Goal: Task Accomplishment & Management: Use online tool/utility

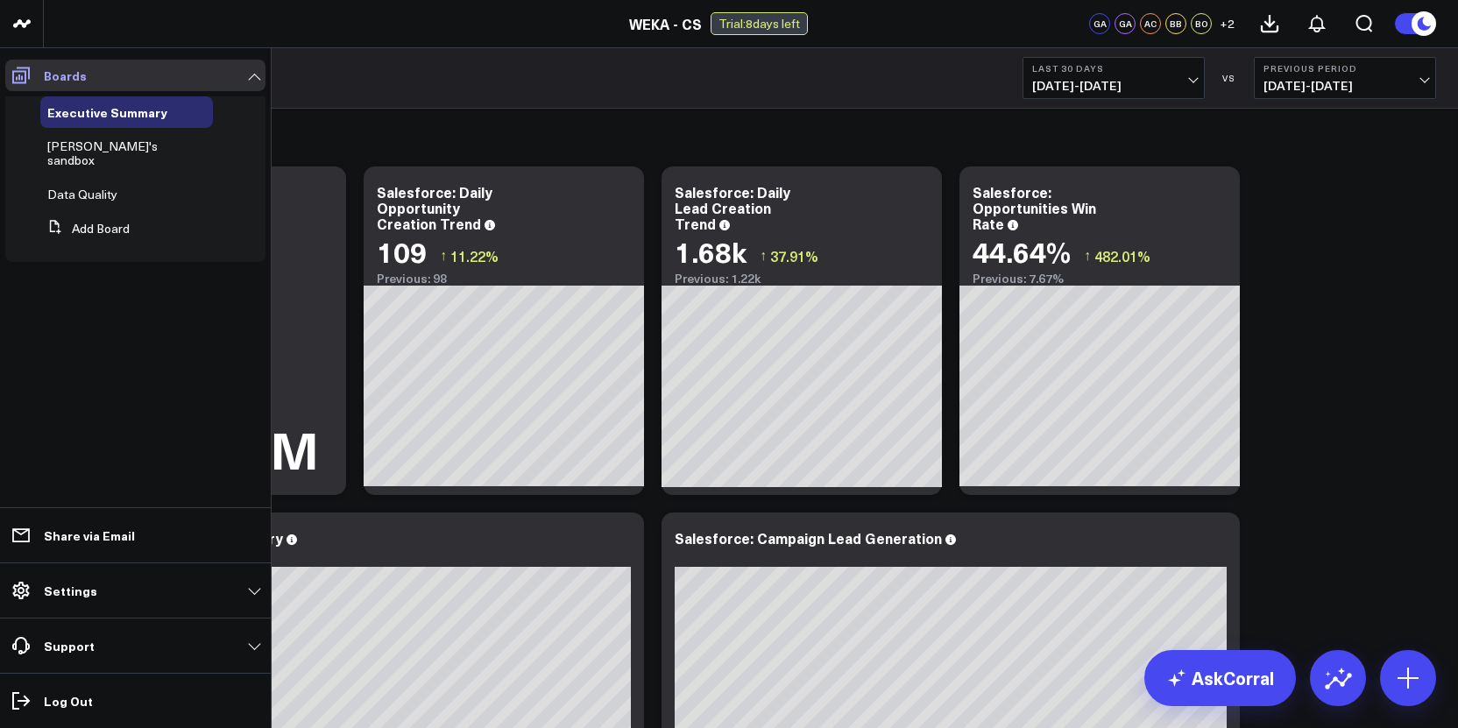
click at [12, 81] on icon at bounding box center [21, 75] width 18 height 17
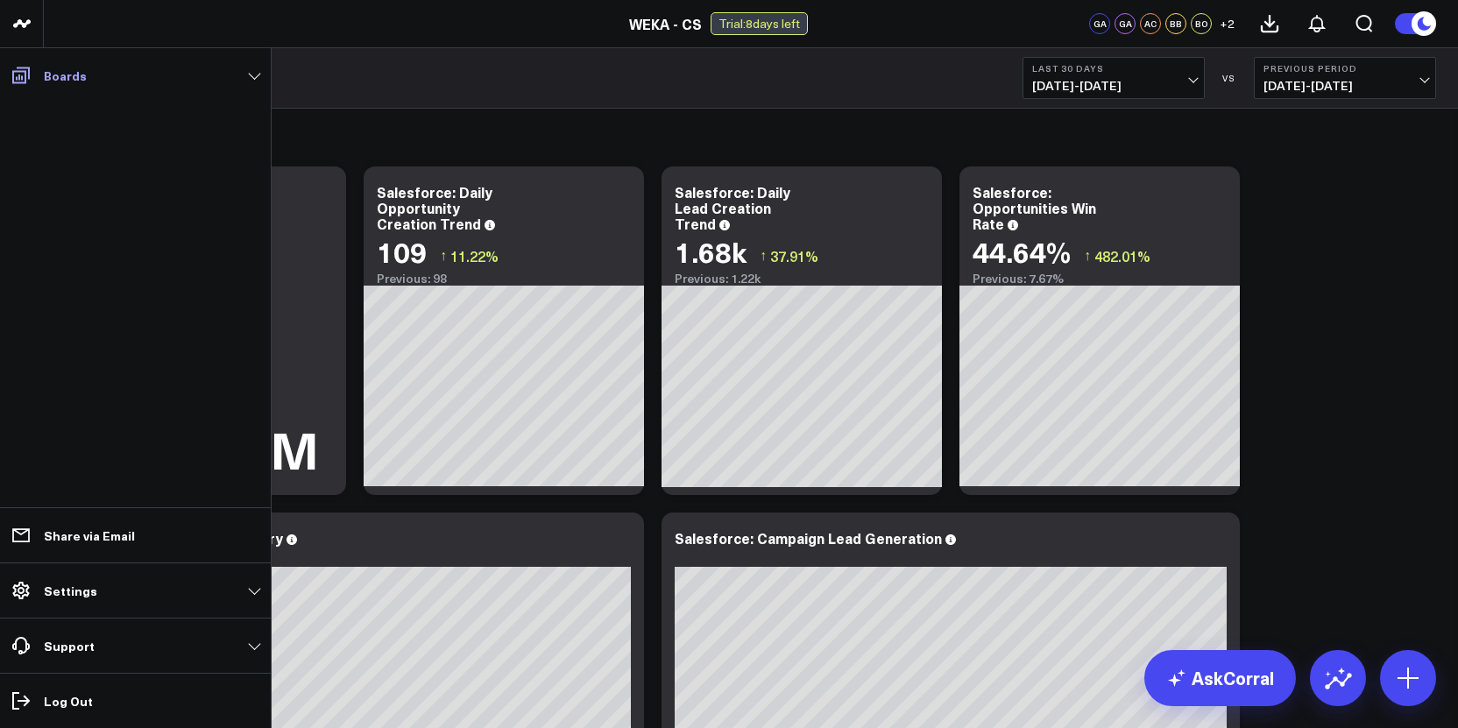
click at [25, 84] on icon at bounding box center [21, 75] width 21 height 21
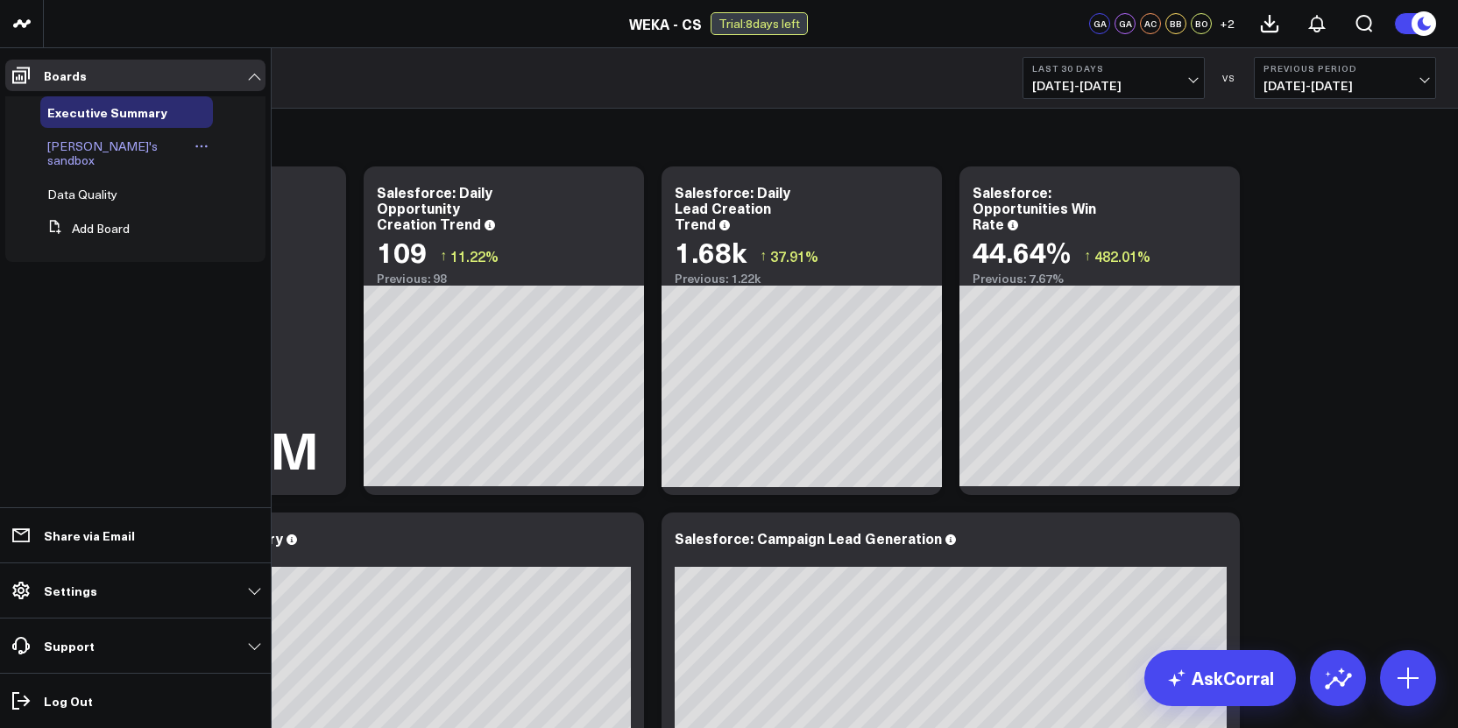
click at [61, 146] on span "[PERSON_NAME]'s sandbox" at bounding box center [102, 153] width 110 height 31
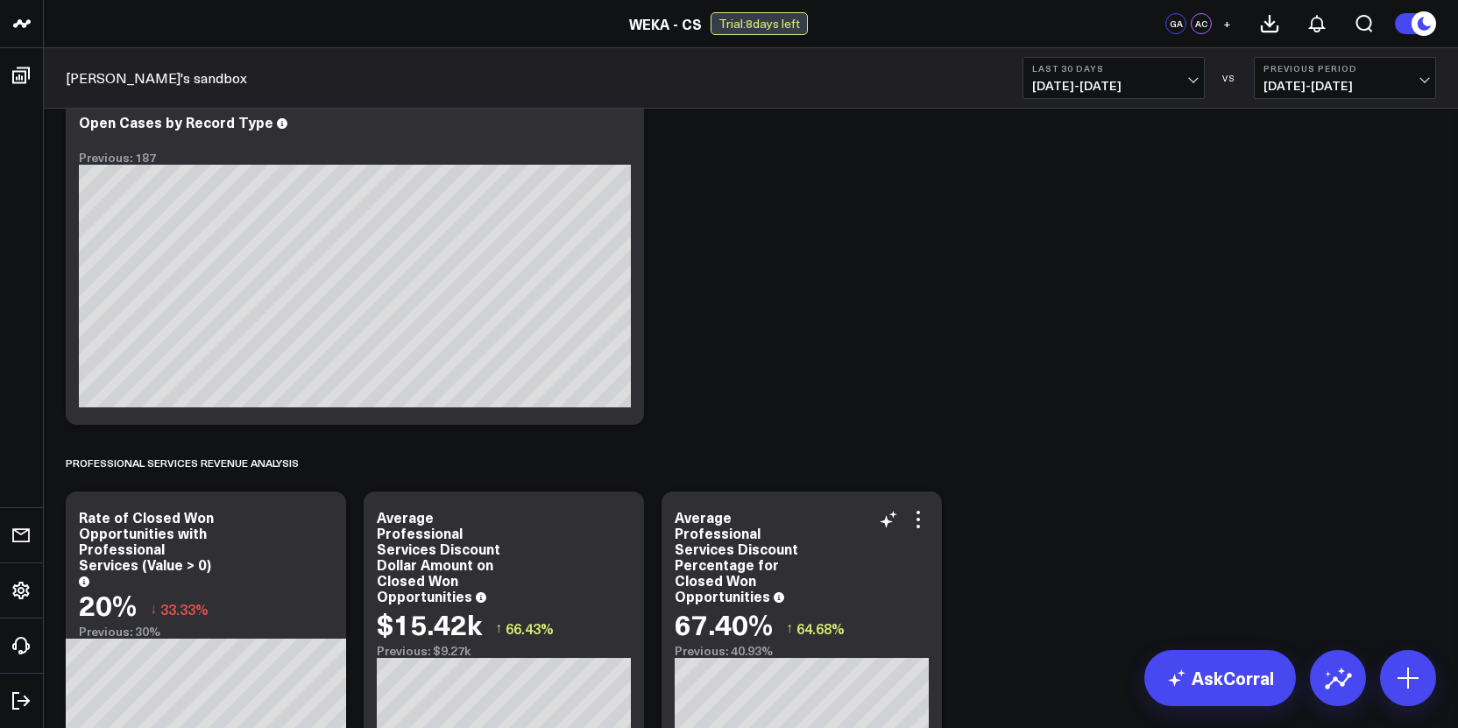
scroll to position [46, 0]
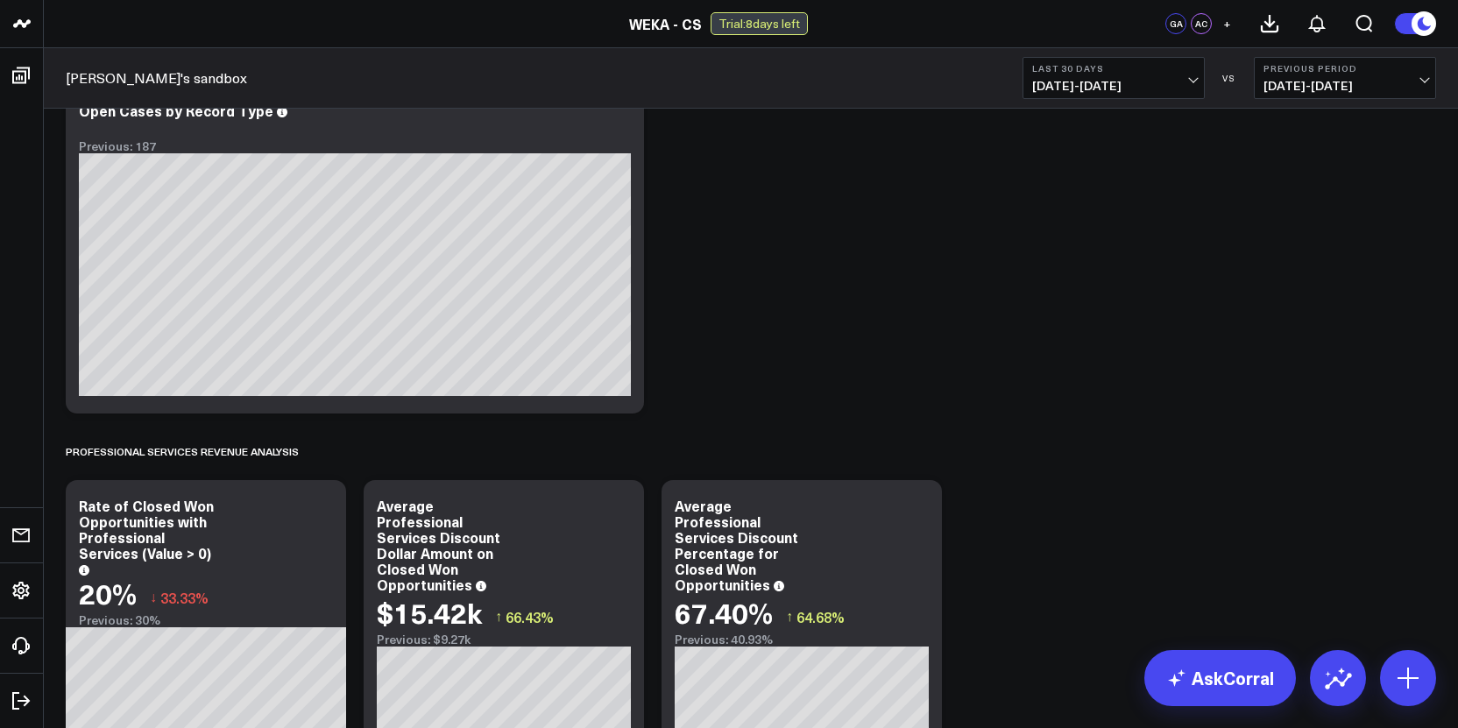
click at [1124, 86] on span "[DATE] - [DATE]" at bounding box center [1113, 86] width 163 height 14
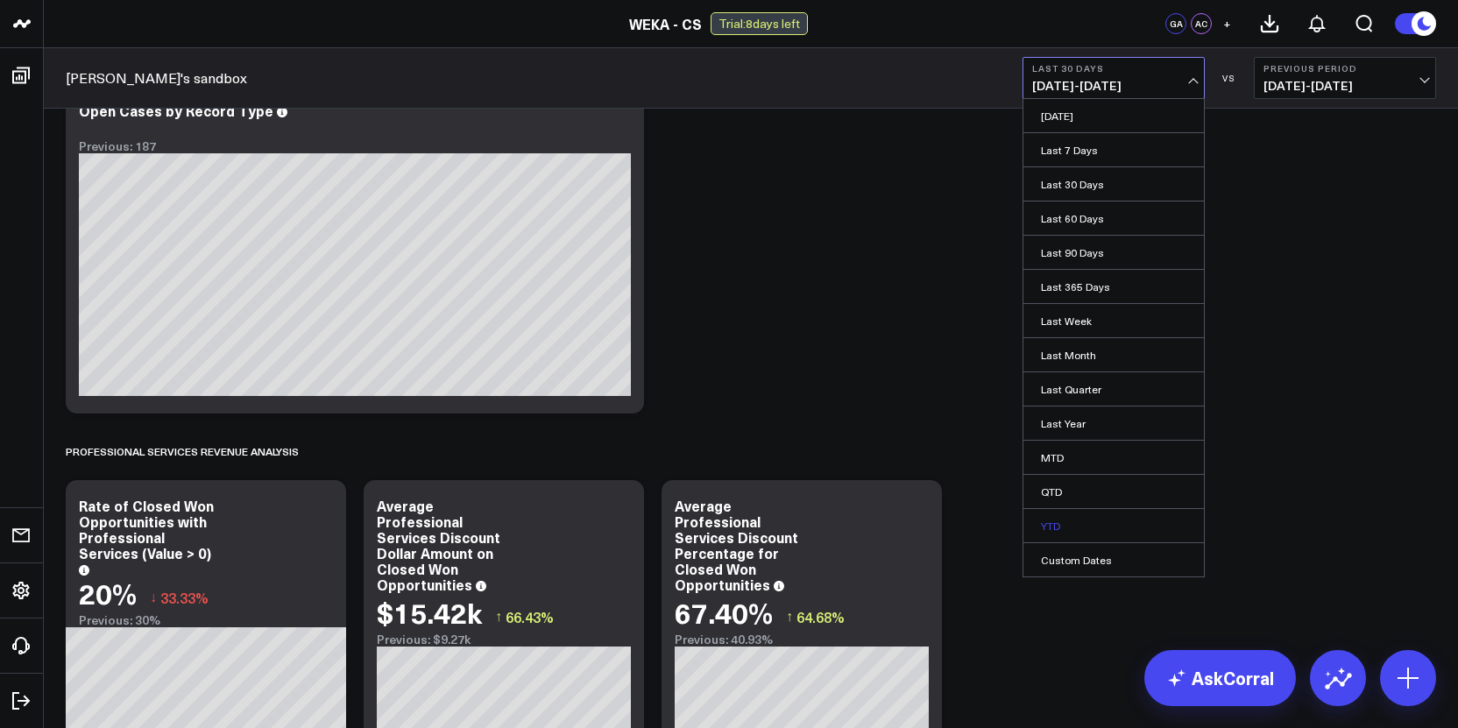
click at [1057, 523] on link "YTD" at bounding box center [1113, 525] width 180 height 33
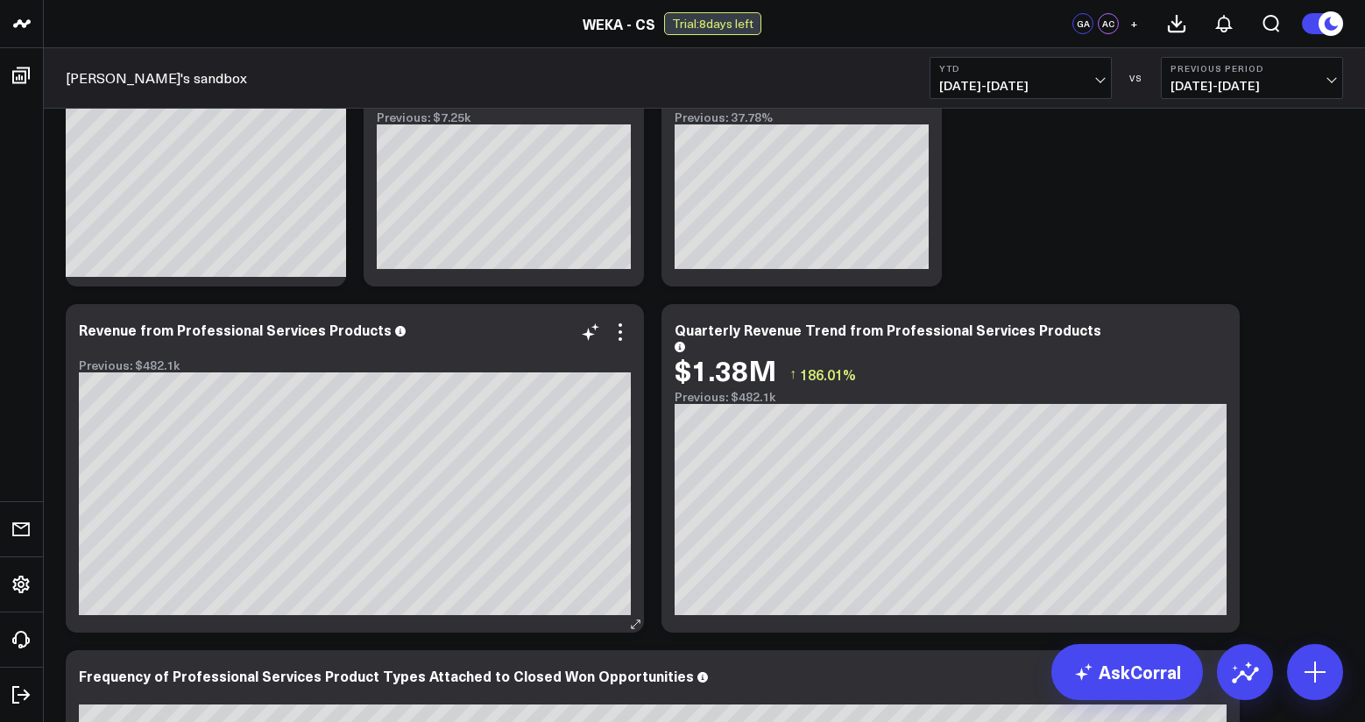
scroll to position [341, 0]
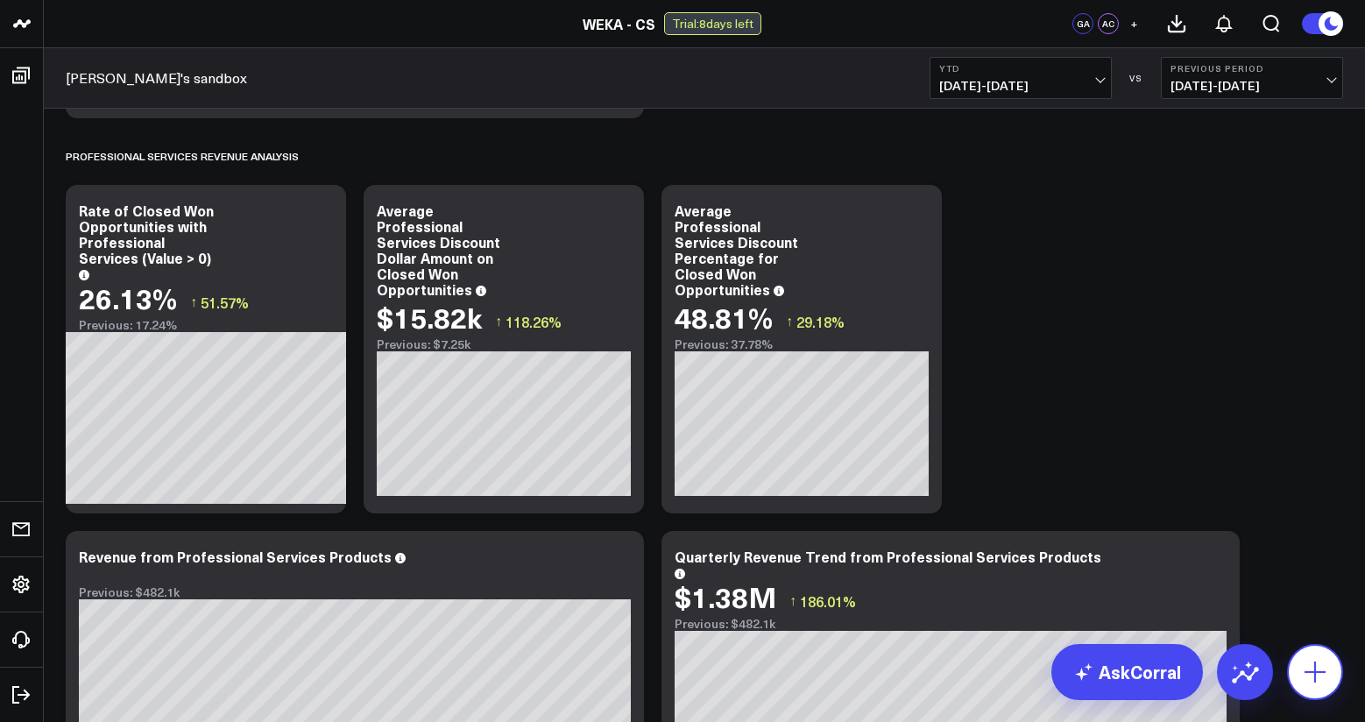
click at [1302, 668] on icon at bounding box center [1315, 672] width 28 height 28
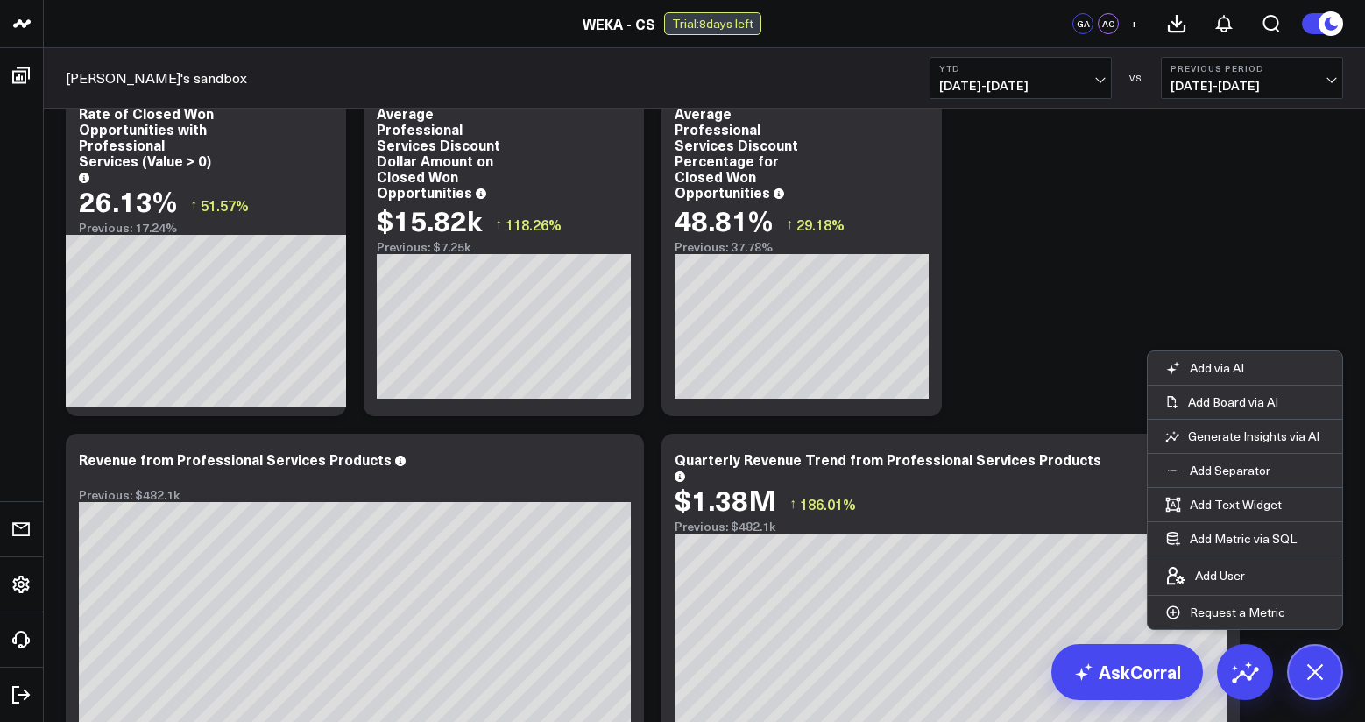
scroll to position [706, 0]
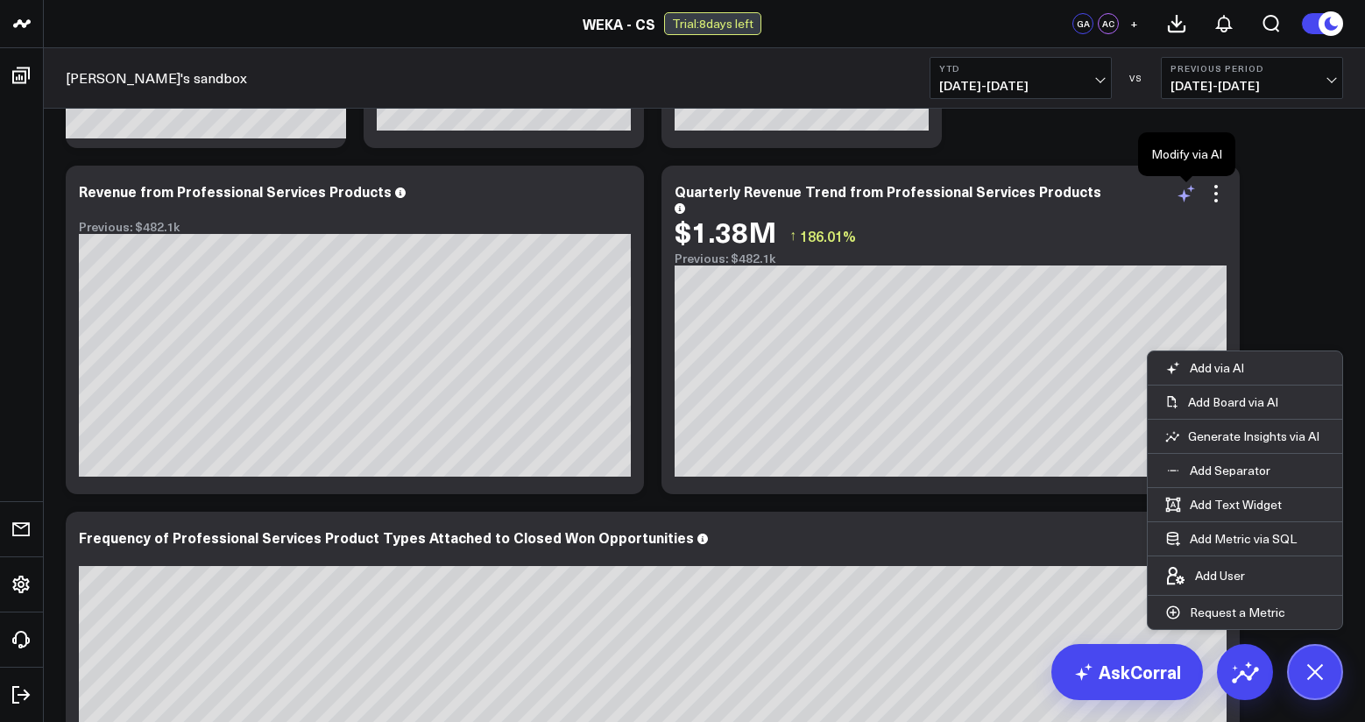
click at [1185, 196] on icon at bounding box center [1184, 195] width 13 height 13
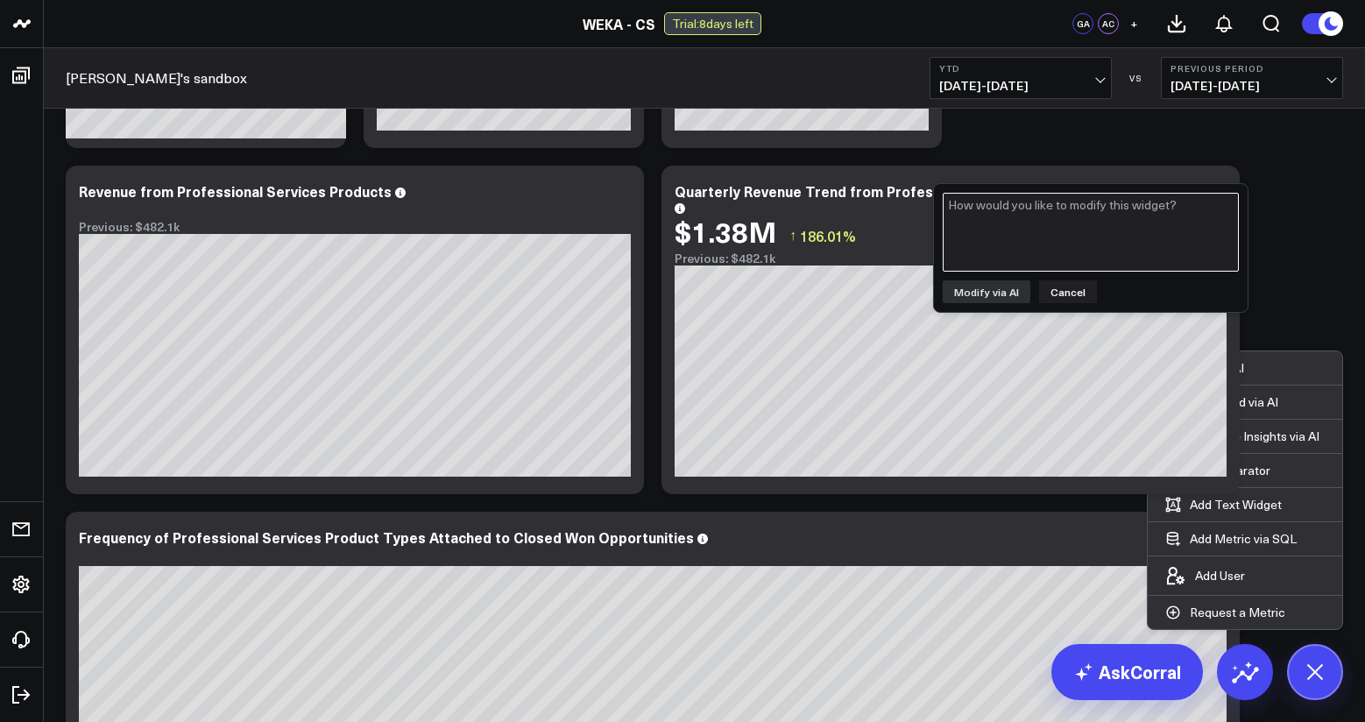
click at [1076, 230] on textarea at bounding box center [1091, 232] width 296 height 79
click at [1067, 297] on button "Cancel" at bounding box center [1068, 291] width 58 height 23
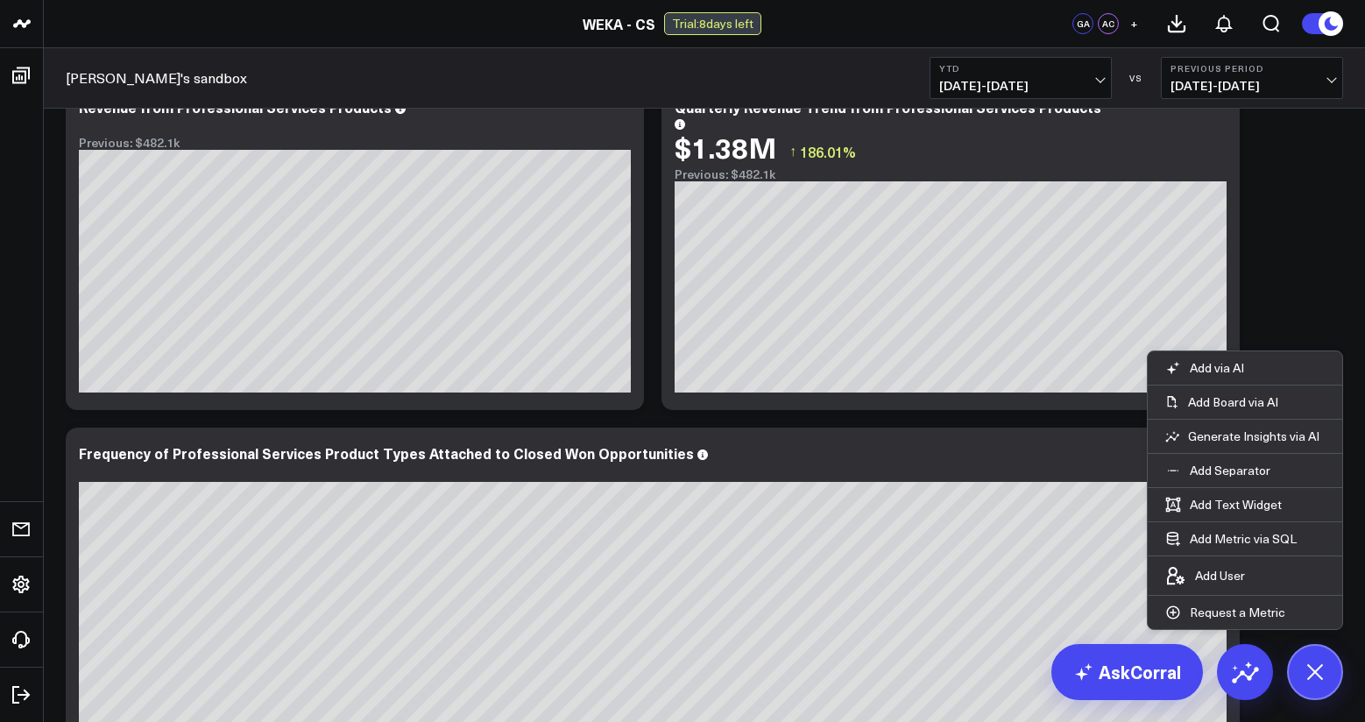
scroll to position [610, 0]
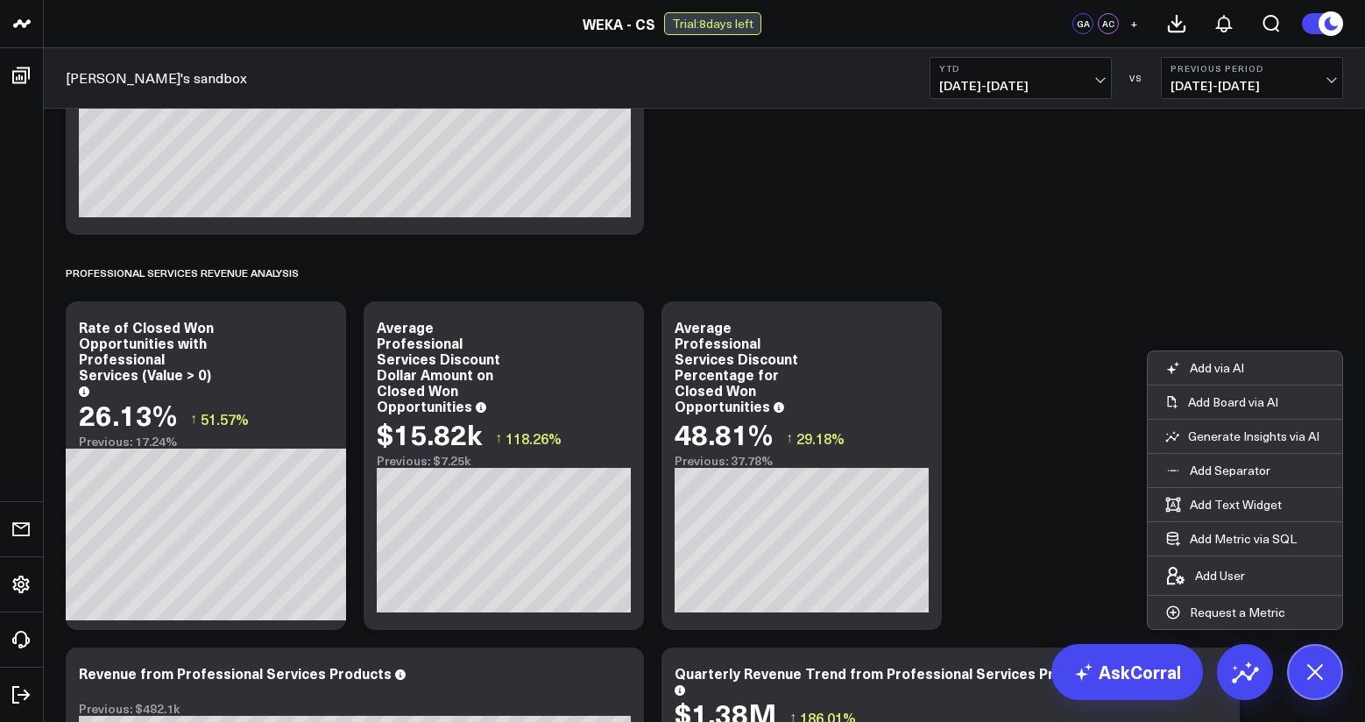
scroll to position [202, 0]
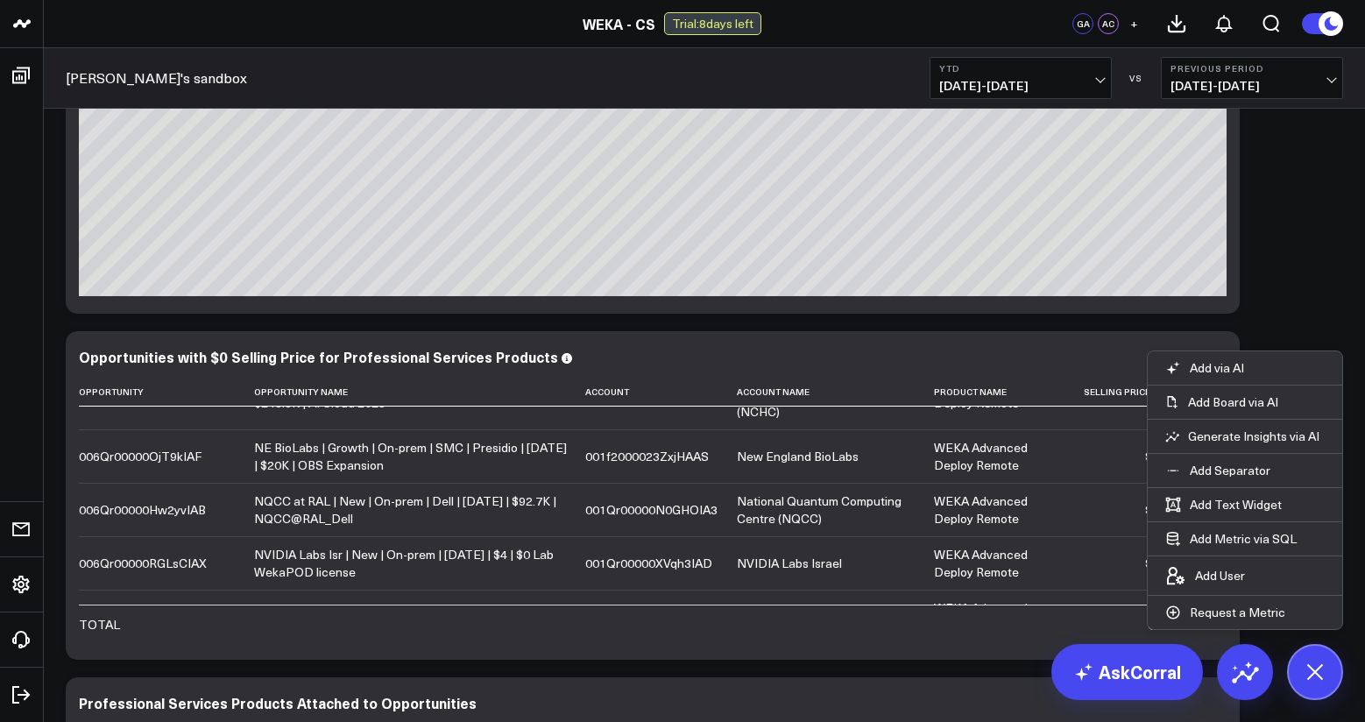
scroll to position [593, 0]
